Goal: Navigation & Orientation: Find specific page/section

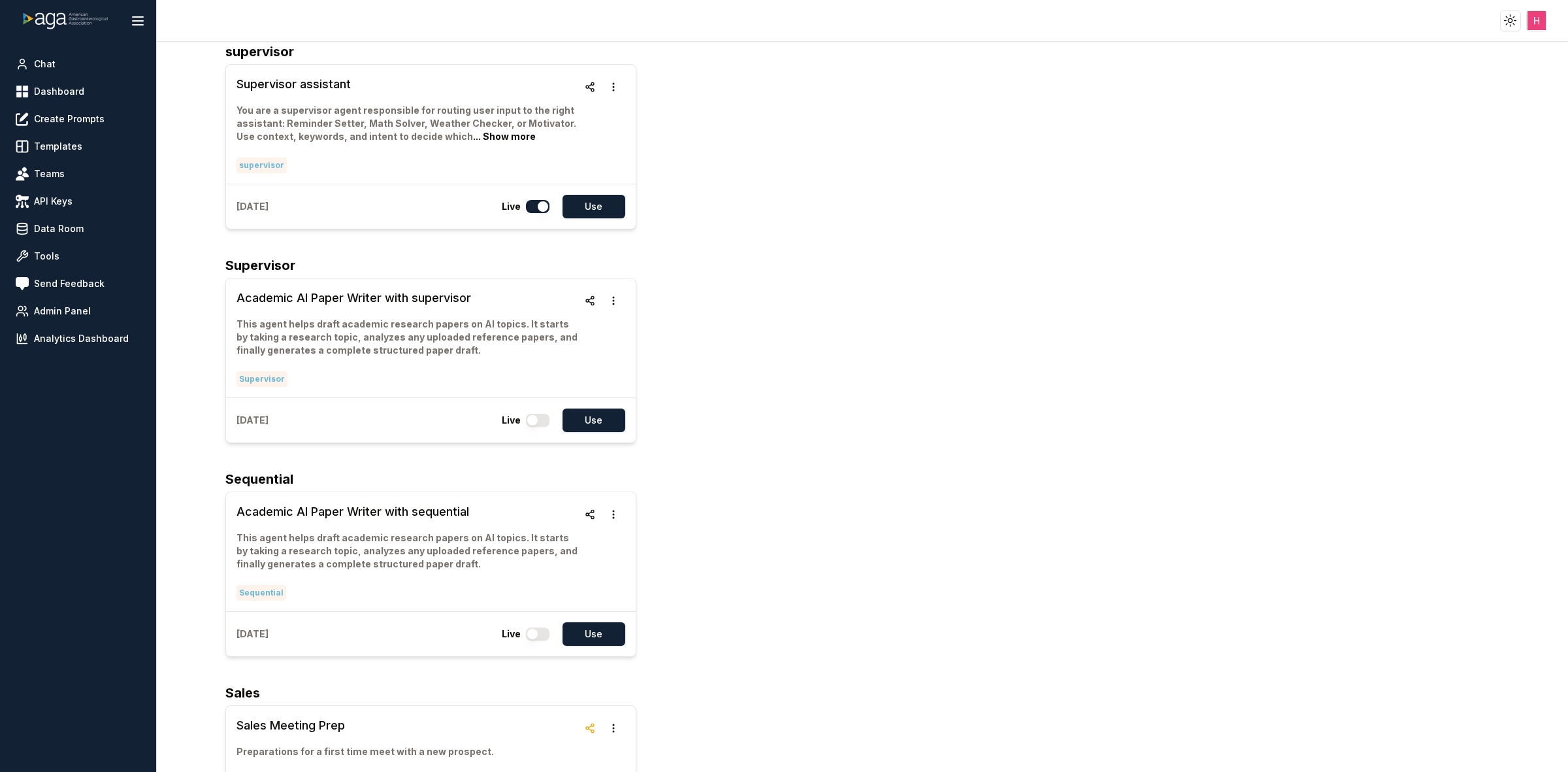
scroll to position [2941, 0]
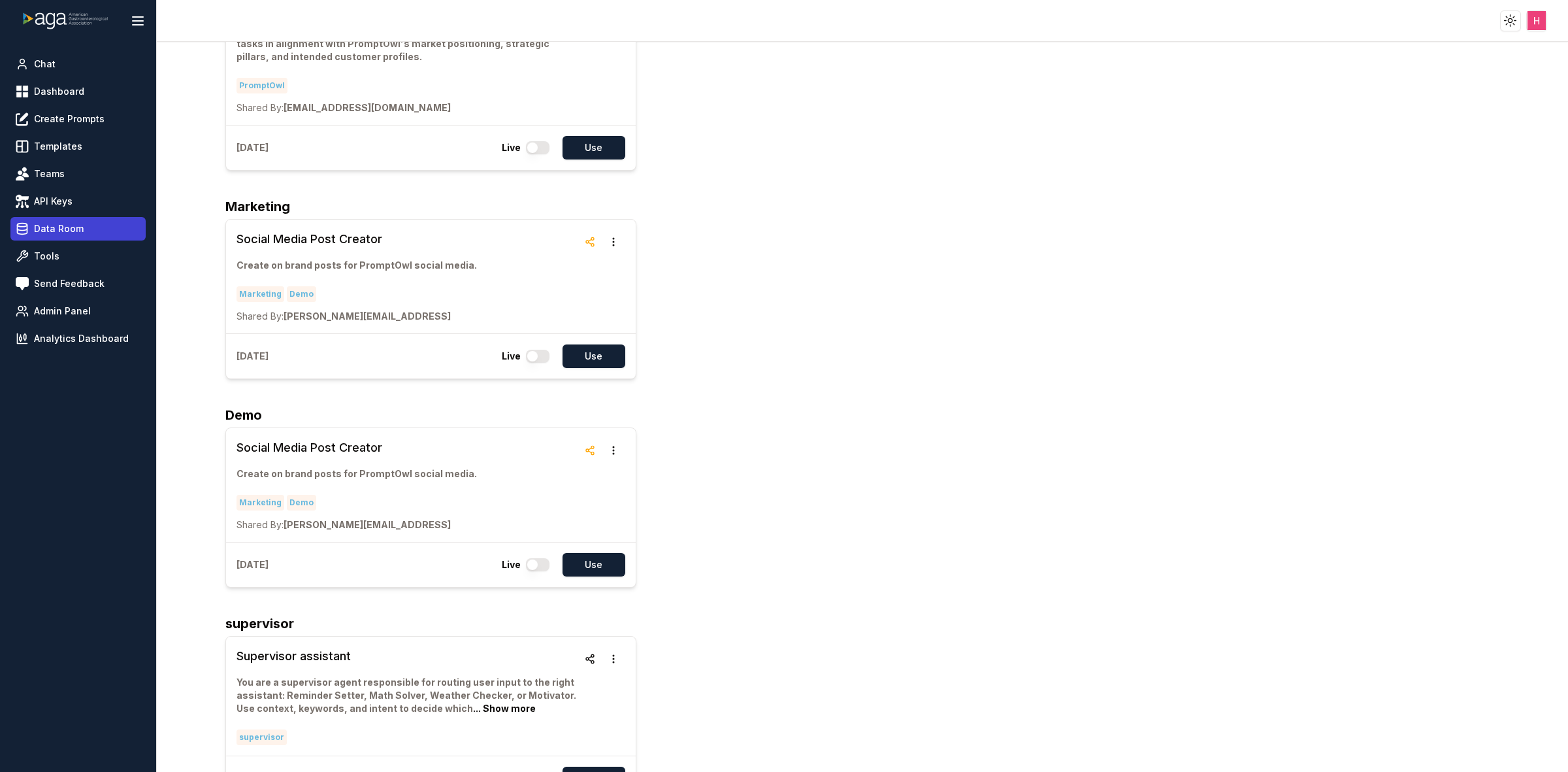
click at [75, 233] on span "Data Room" at bounding box center [58, 228] width 50 height 13
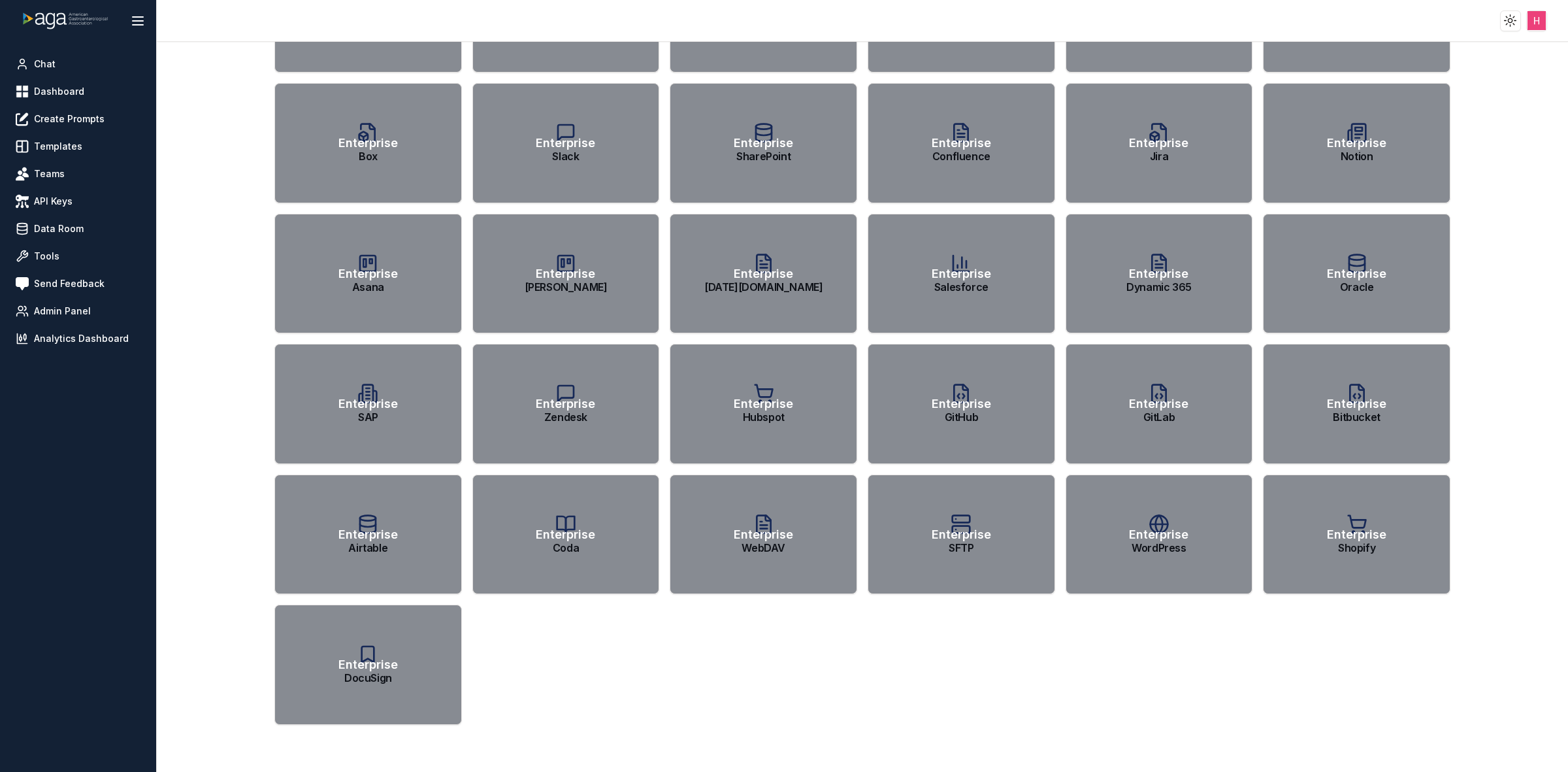
scroll to position [4, 0]
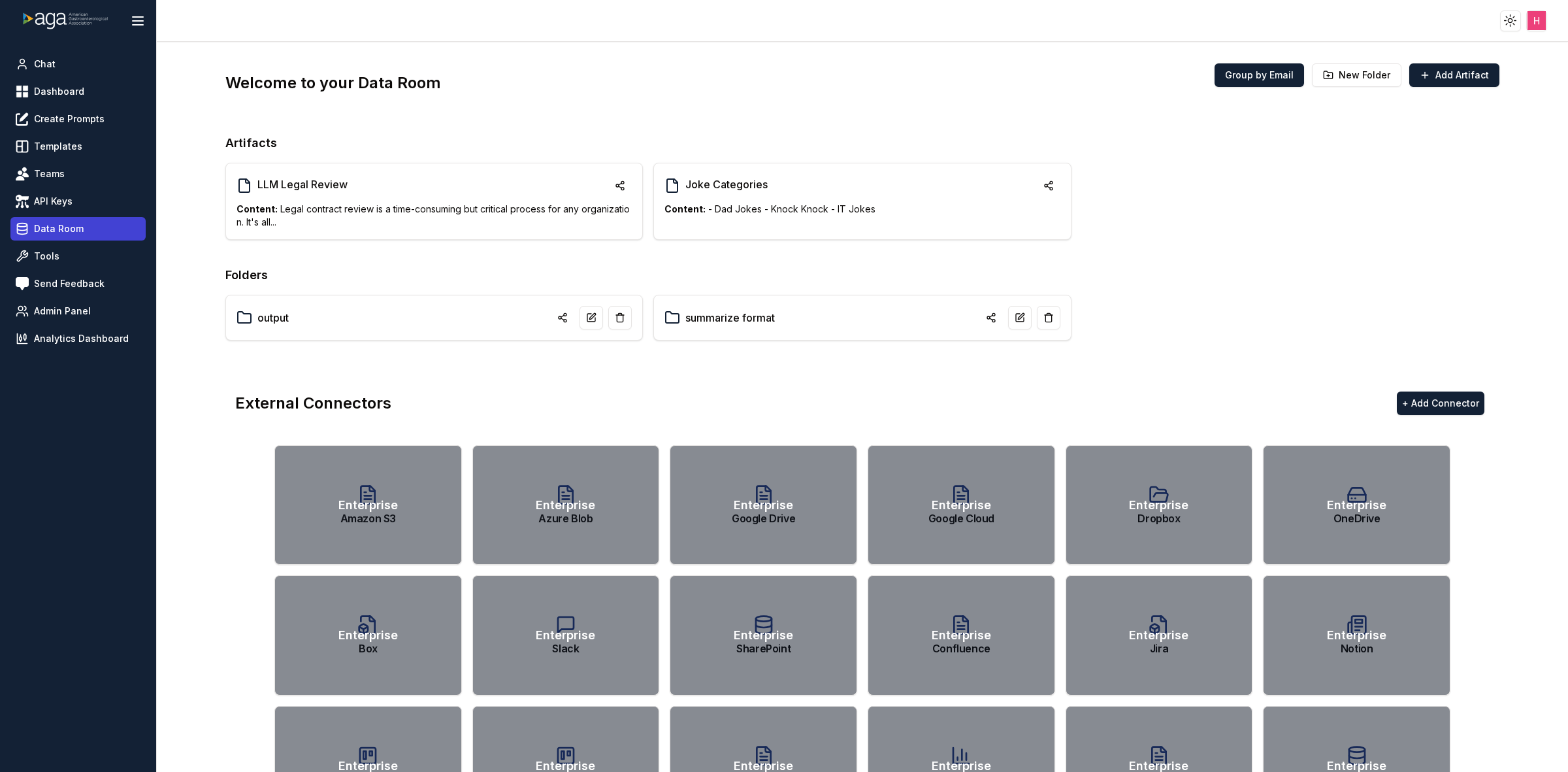
click at [56, 230] on span "Data Room" at bounding box center [58, 228] width 50 height 13
click at [66, 247] on link "Tools" at bounding box center [78, 256] width 135 height 24
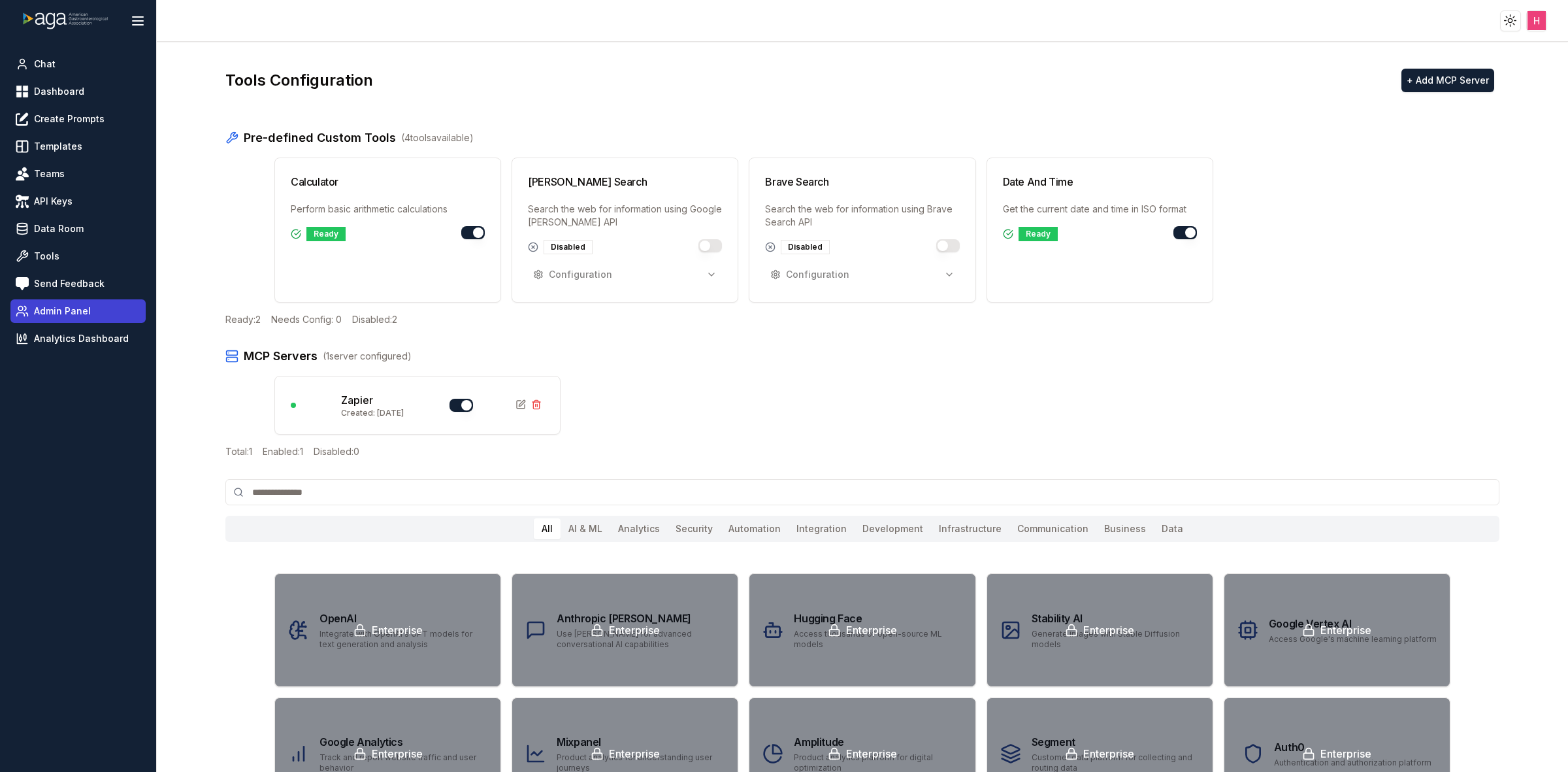
click at [61, 310] on span "Admin Panel" at bounding box center [62, 310] width 57 height 13
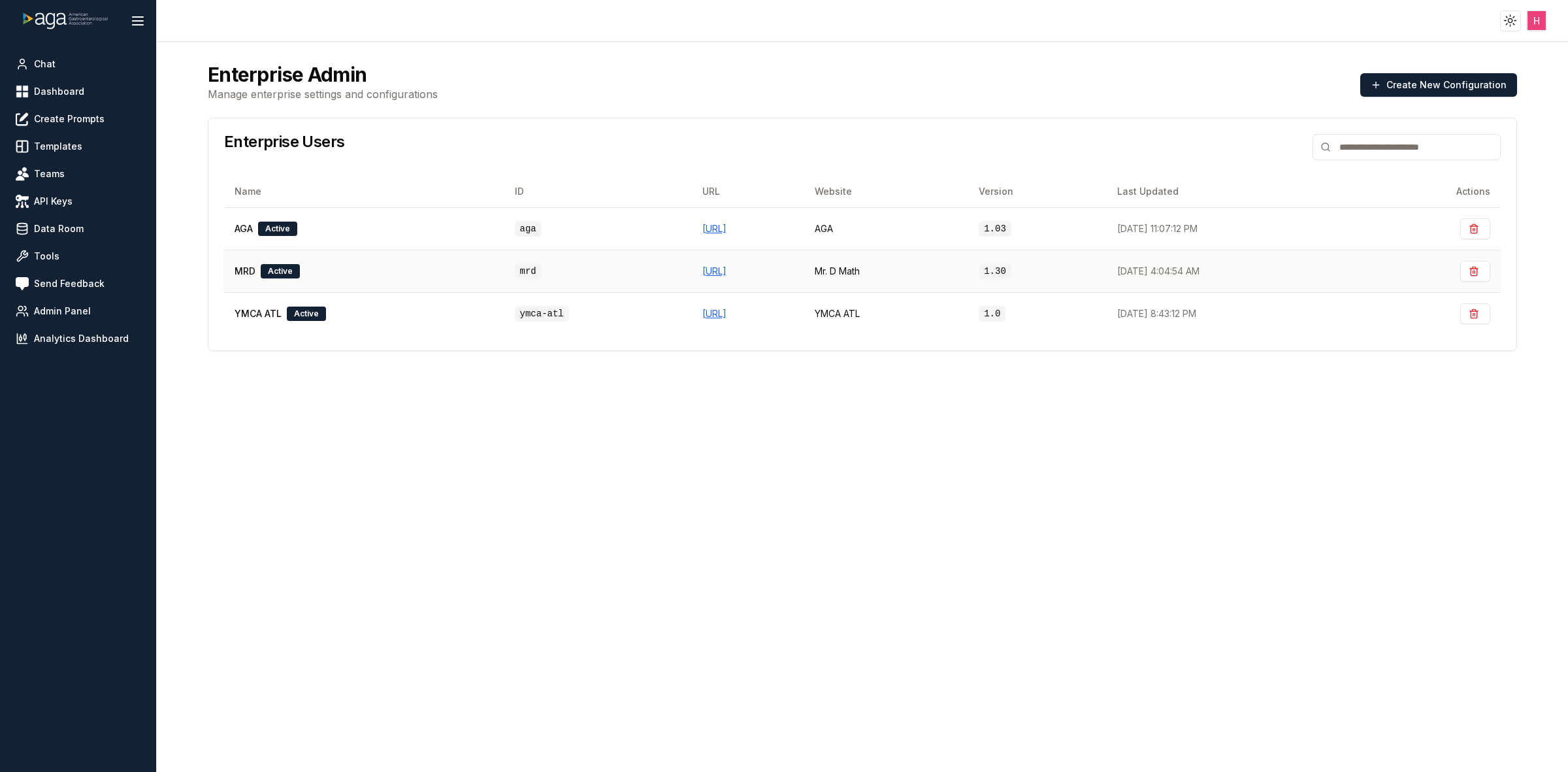
click at [692, 263] on td "[URL]" at bounding box center [747, 271] width 112 height 42
click at [1232, 532] on div "Enterprise Admin Manage enterprise settings and configurations Create New Confi…" at bounding box center [863, 433] width 1341 height 772
click at [1227, 528] on div "Enterprise Admin Manage enterprise settings and configurations Create New Confi…" at bounding box center [863, 433] width 1341 height 772
click at [68, 100] on link "Dashboard" at bounding box center [78, 92] width 135 height 24
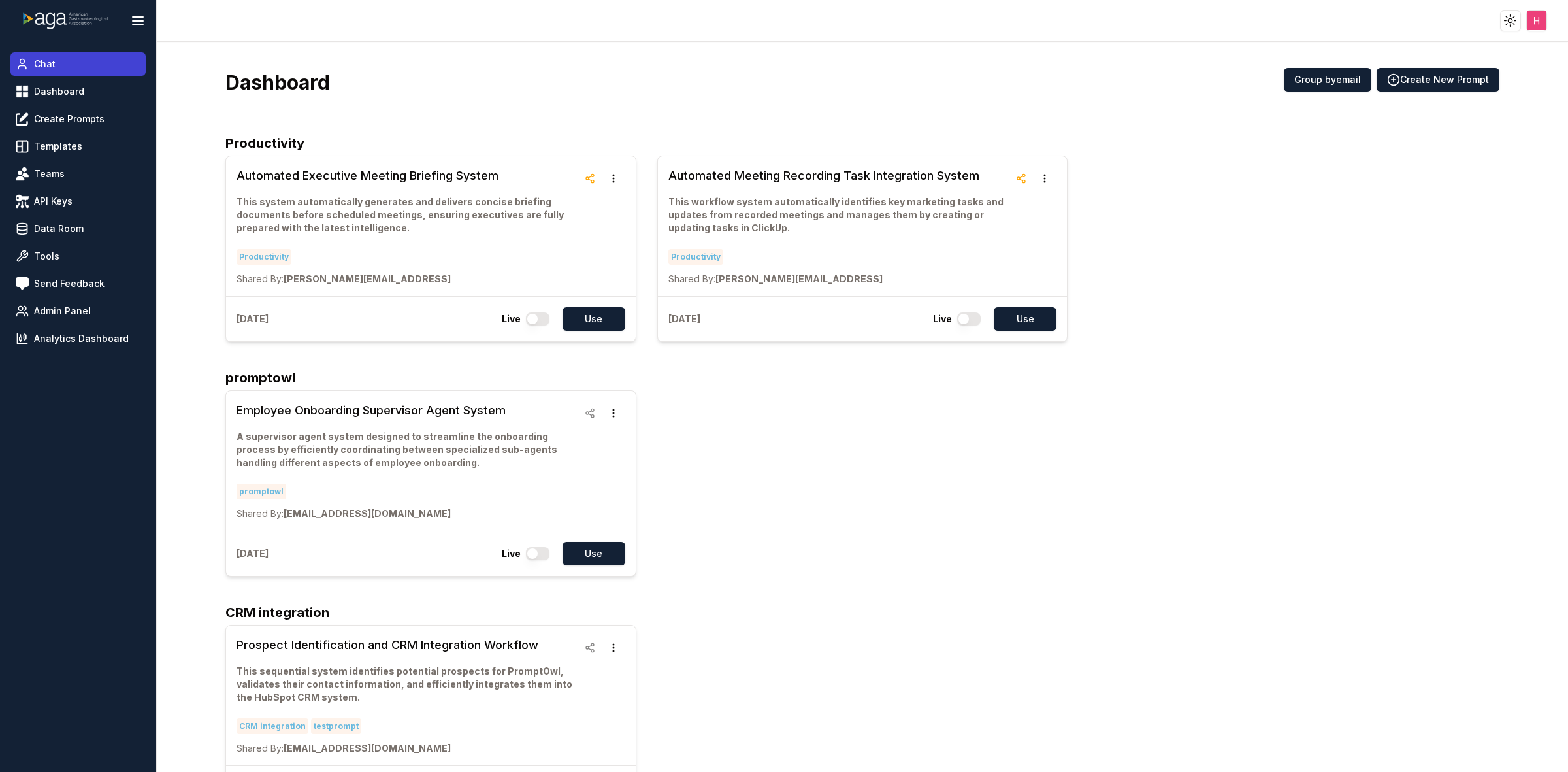
click at [68, 73] on link "Chat" at bounding box center [78, 64] width 135 height 24
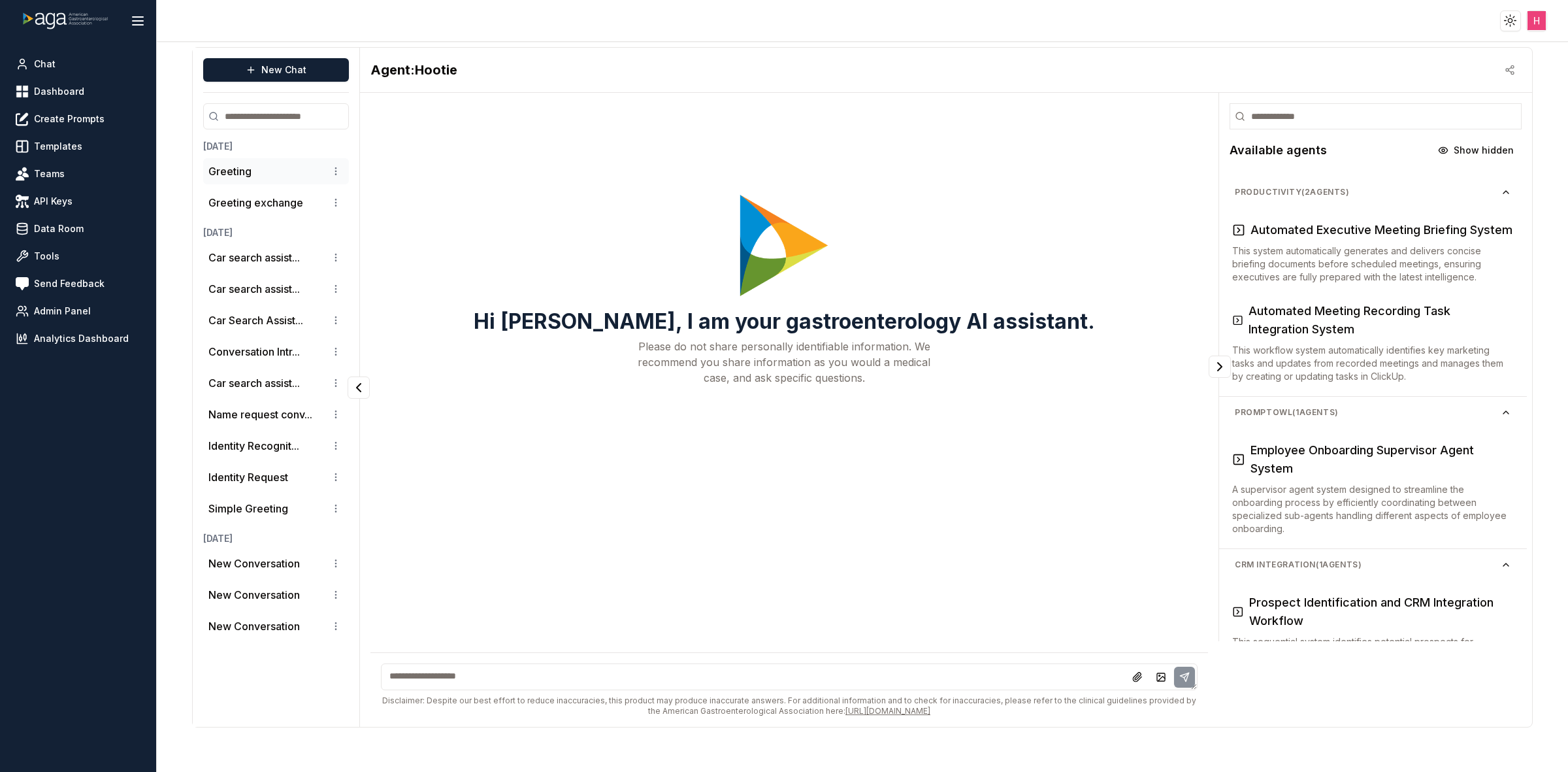
click at [237, 181] on li "Greeting" at bounding box center [276, 170] width 146 height 26
